Goal: Transaction & Acquisition: Purchase product/service

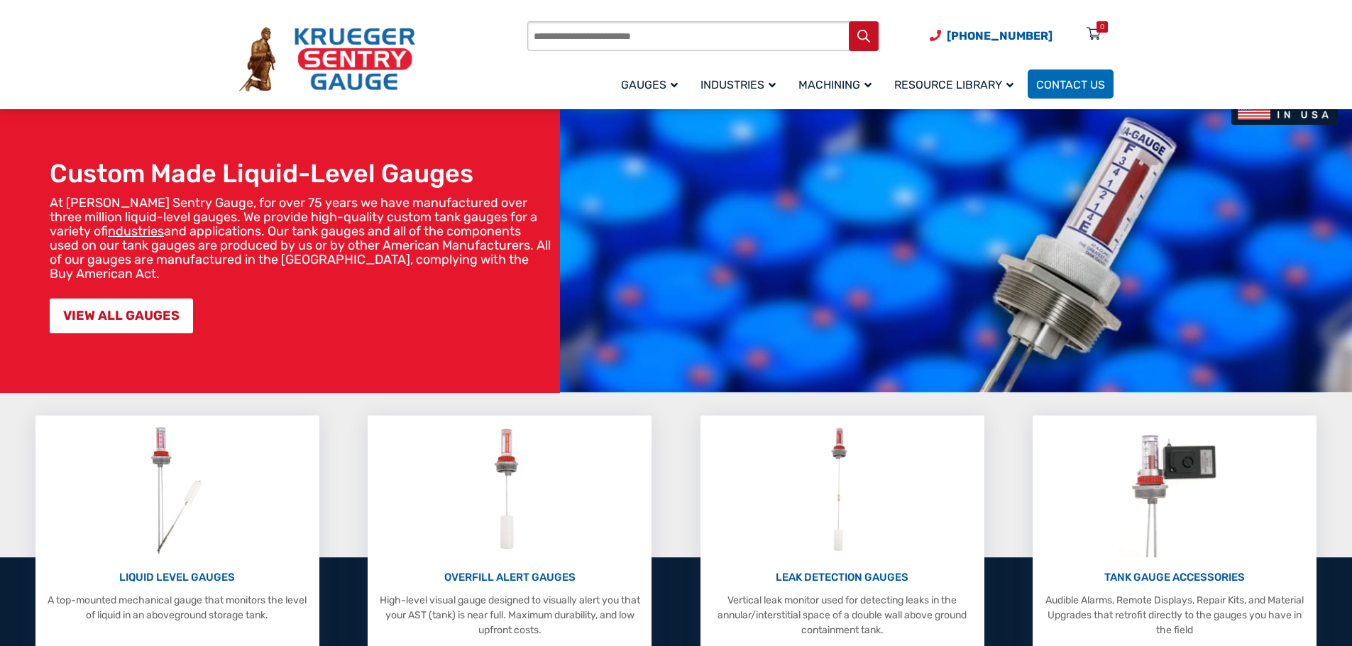
scroll to position [71, 0]
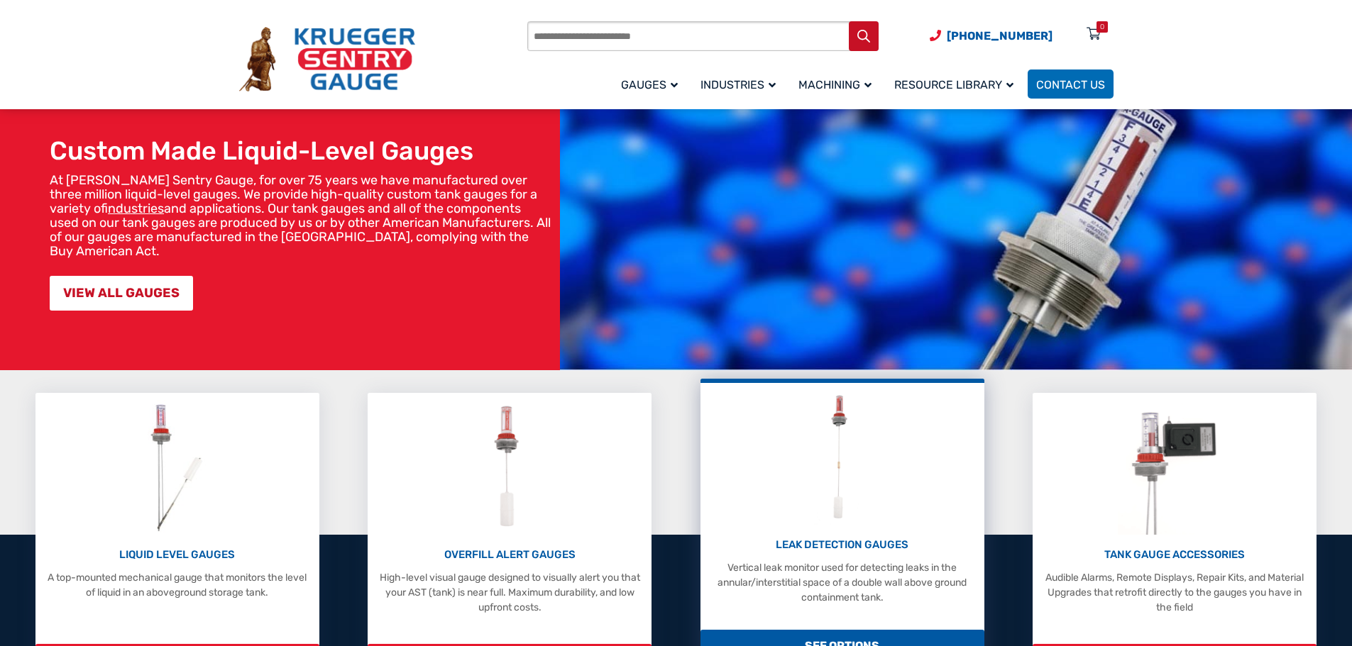
click at [861, 536] on div "LEAK DETECTION GAUGES Vertical leak monitor used for detecting leaks in the ann…" at bounding box center [842, 497] width 270 height 215
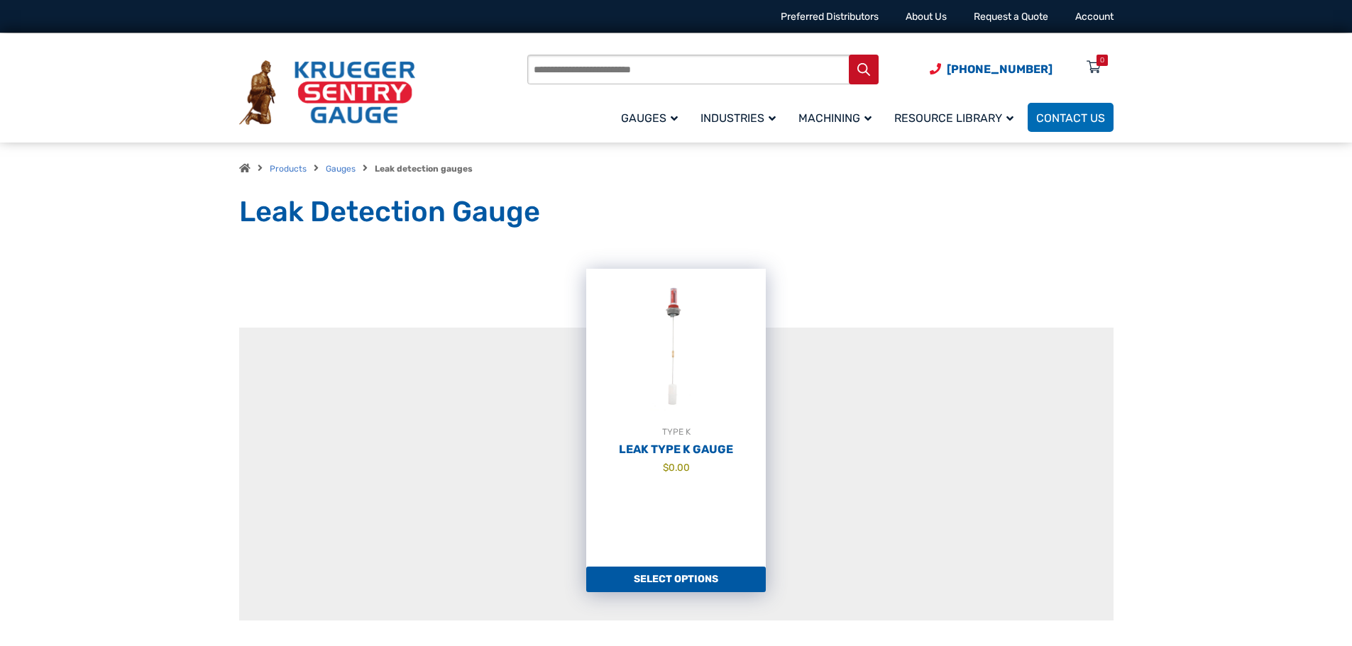
click at [715, 580] on link "Select options" at bounding box center [676, 580] width 180 height 26
